Goal: Task Accomplishment & Management: Use online tool/utility

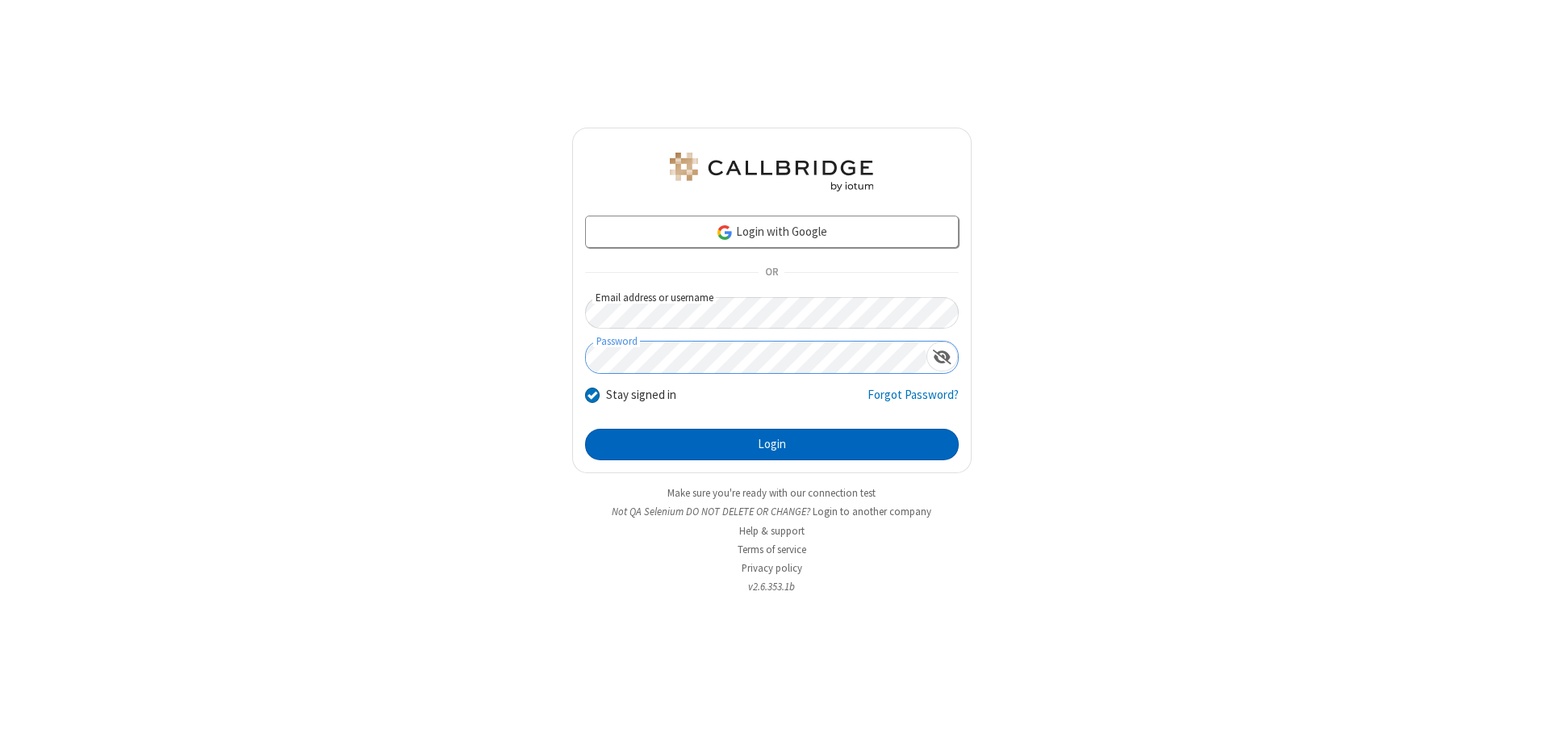
click at [772, 444] on button "Login" at bounding box center [772, 445] width 374 height 32
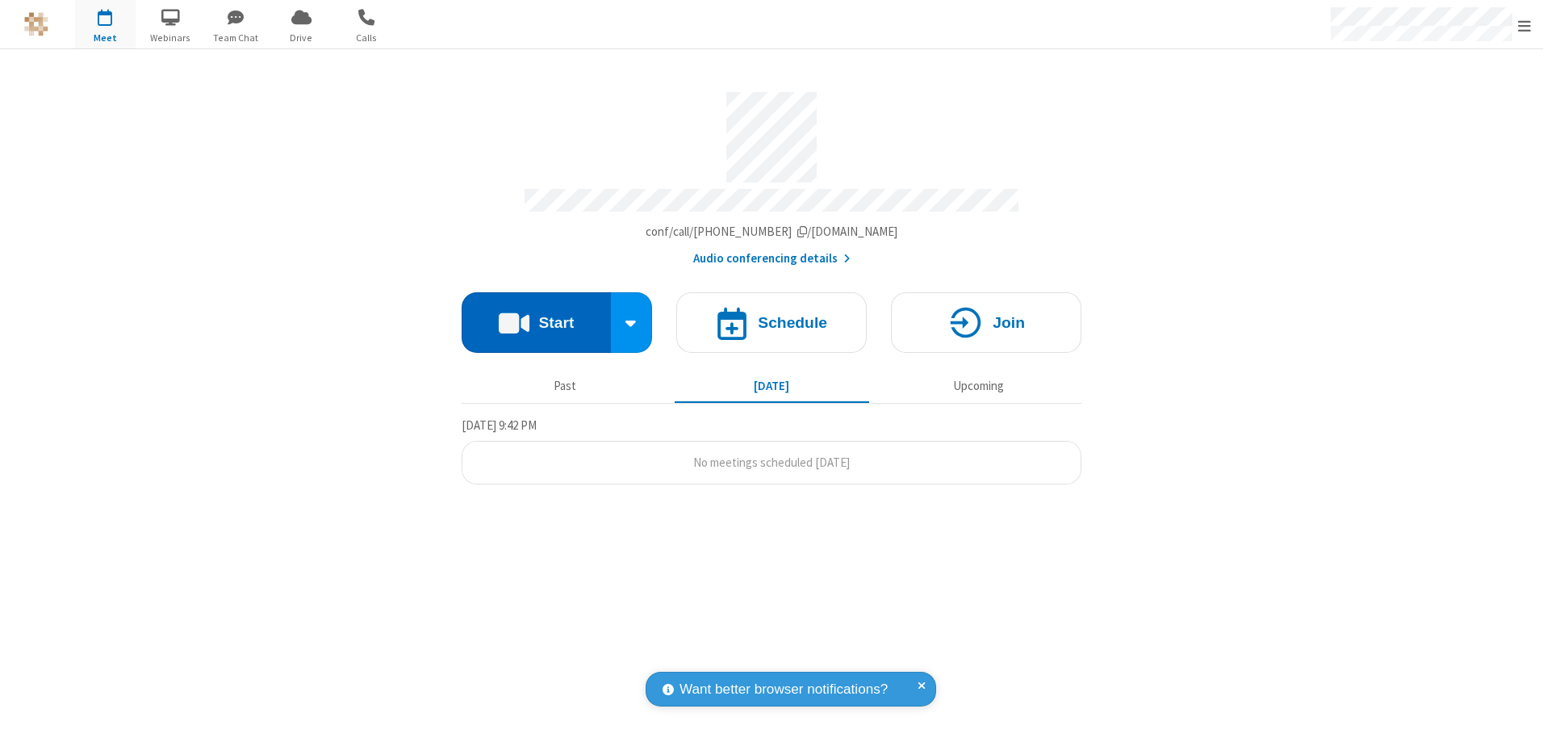
click at [536, 316] on button "Start" at bounding box center [536, 322] width 149 height 61
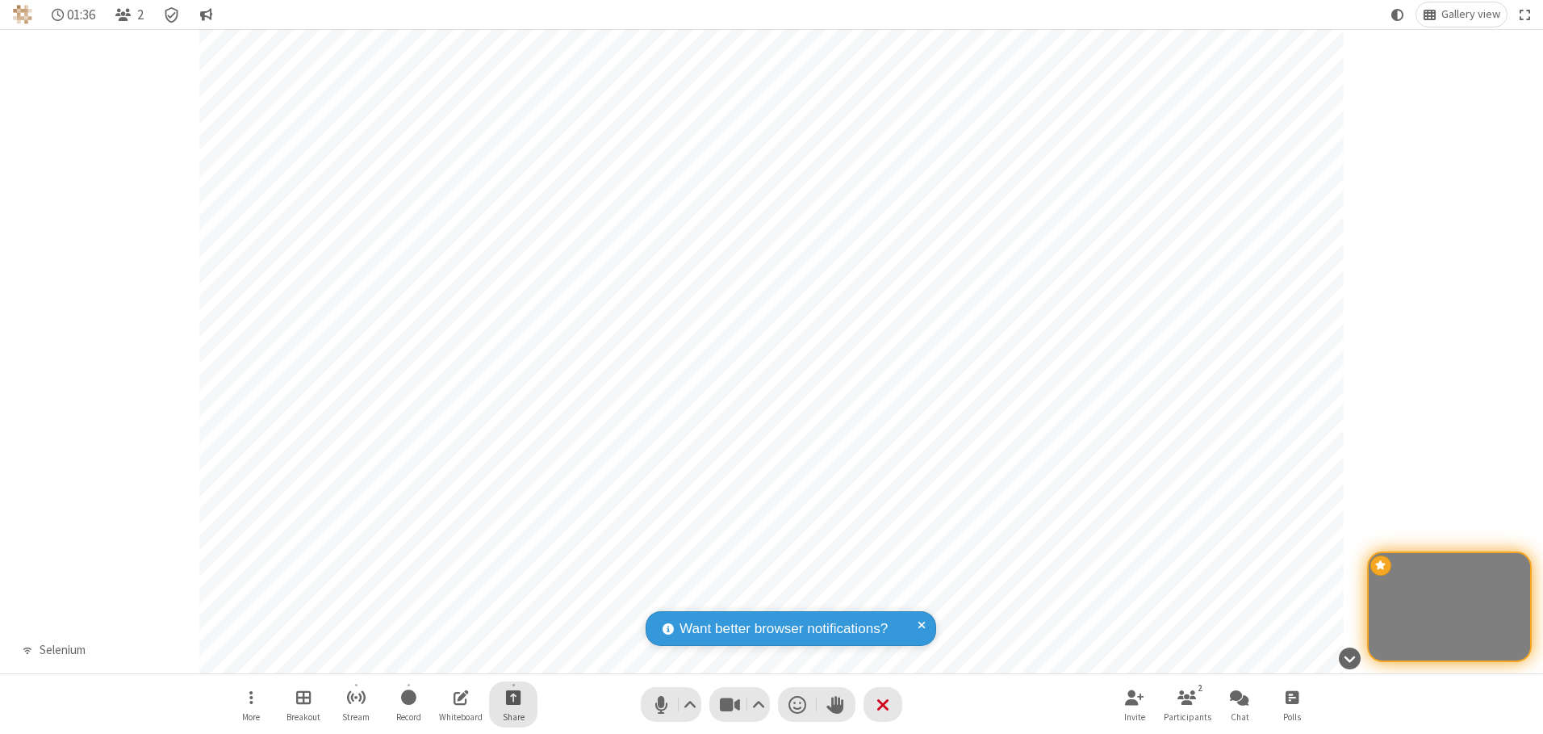
click at [513, 697] on span "Start sharing" at bounding box center [513, 697] width 15 height 20
click at [448, 658] on span "Share my screen" at bounding box center [448, 659] width 19 height 14
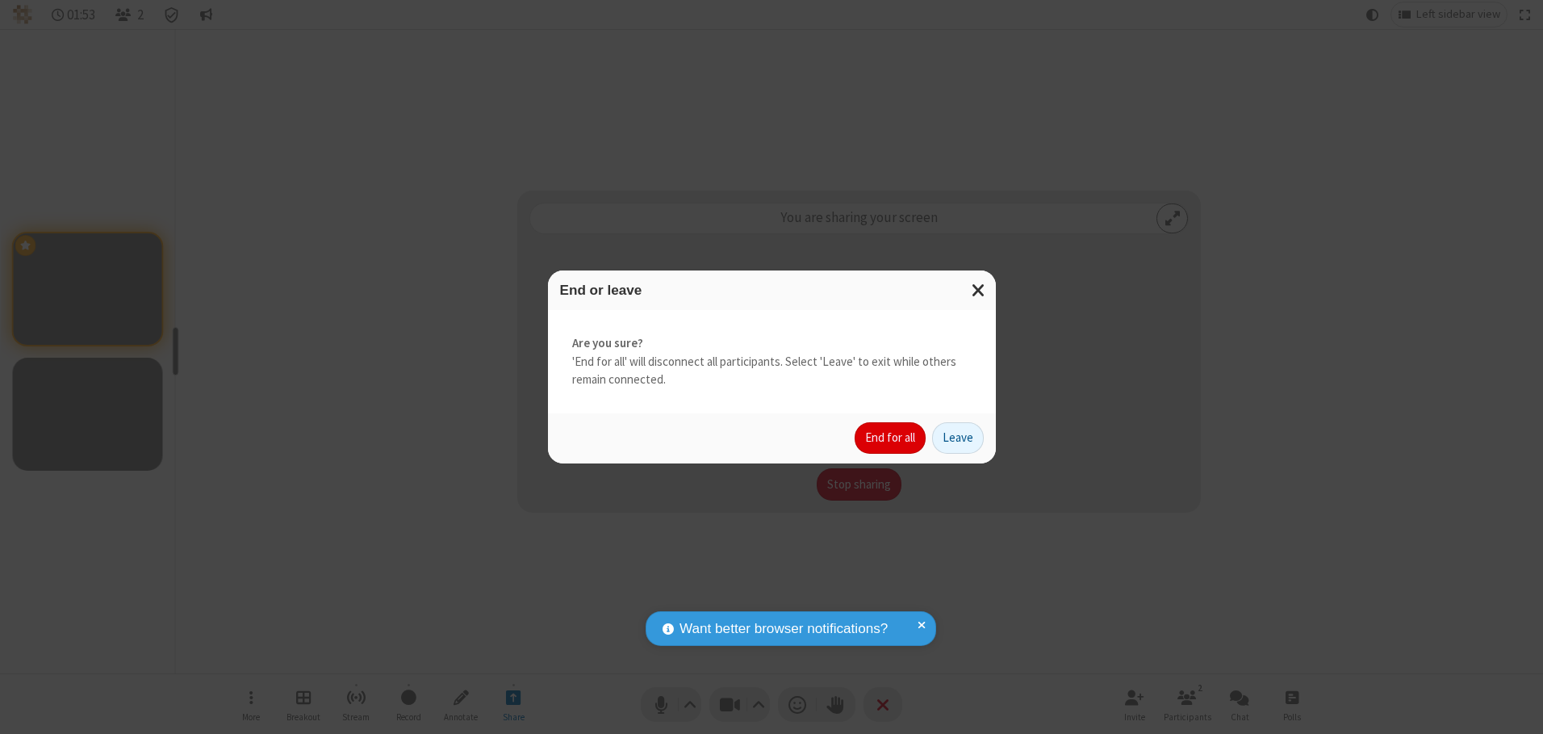
click at [891, 438] on button "End for all" at bounding box center [890, 438] width 71 height 32
